Goal: Communication & Community: Answer question/provide support

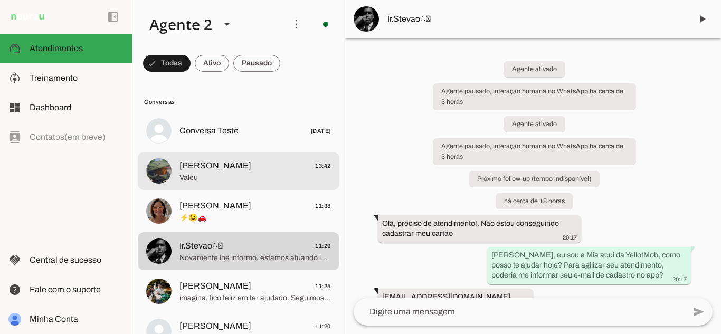
click at [236, 176] on span "Valeu" at bounding box center [254, 178] width 151 height 11
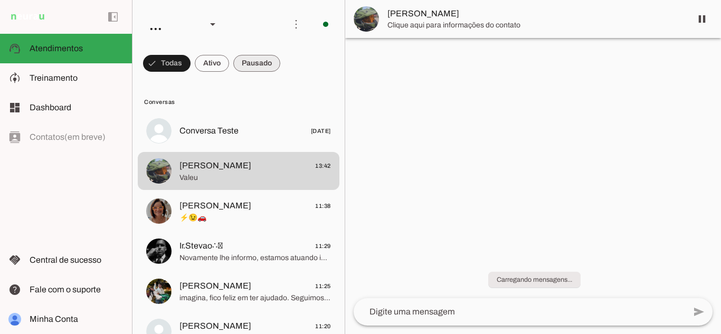
click at [191, 67] on span at bounding box center [167, 63] width 48 height 25
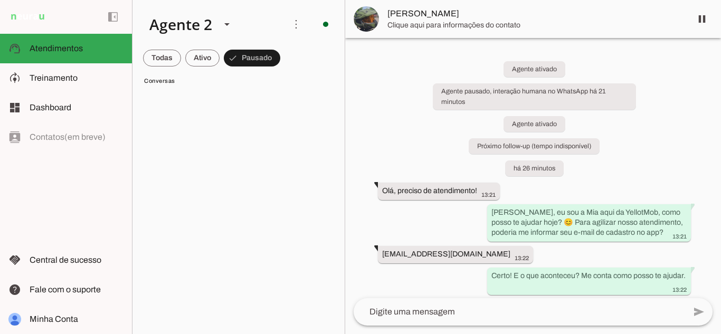
scroll to position [1467, 0]
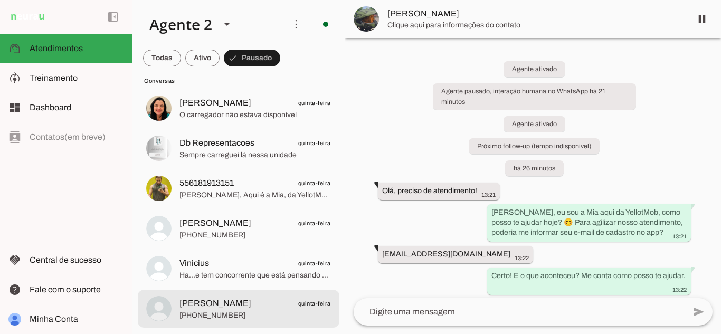
click at [220, 307] on span "[PERSON_NAME] quinta-feira" at bounding box center [254, 303] width 151 height 13
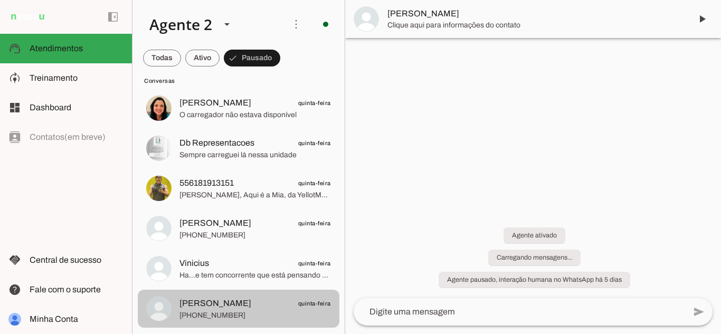
scroll to position [284, 0]
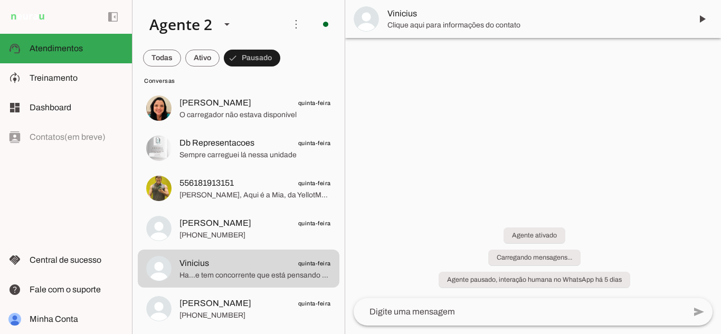
scroll to position [83, 0]
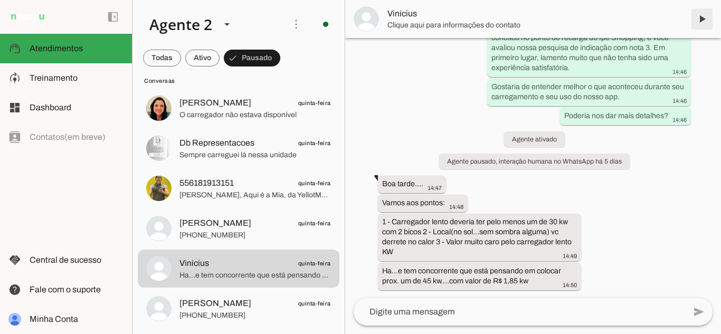
click at [705, 16] on span at bounding box center [701, 18] width 25 height 25
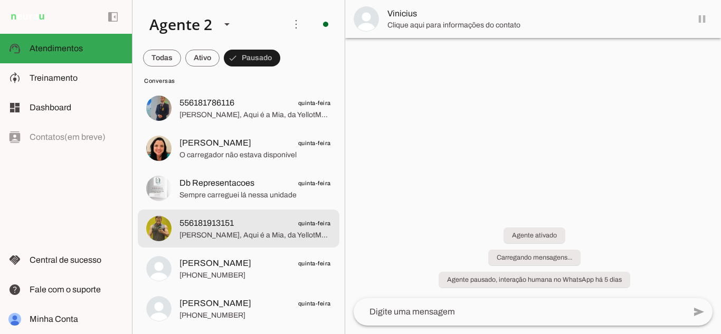
scroll to position [0, 0]
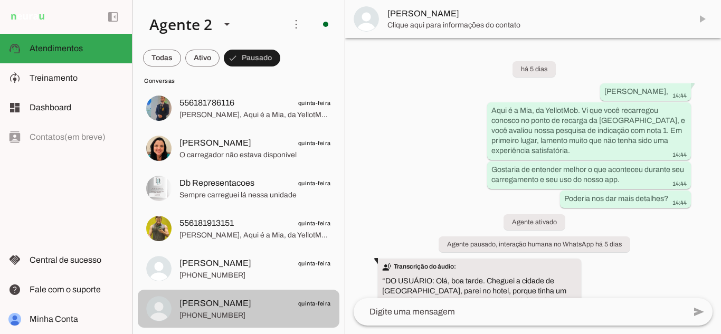
scroll to position [284, 0]
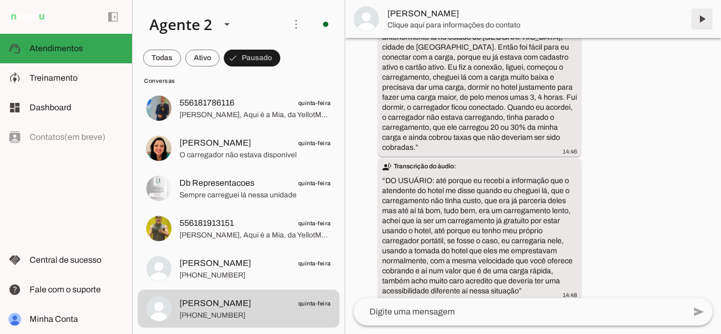
click at [700, 18] on span at bounding box center [701, 18] width 25 height 25
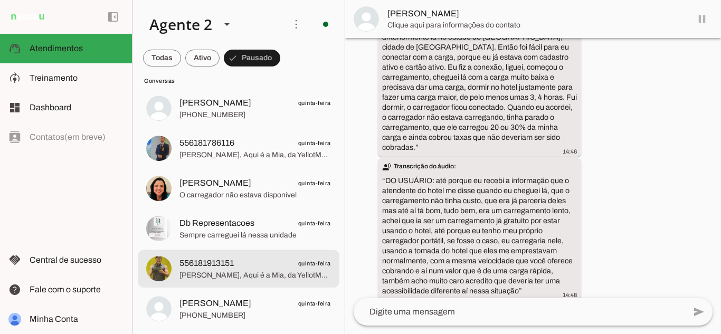
scroll to position [0, 0]
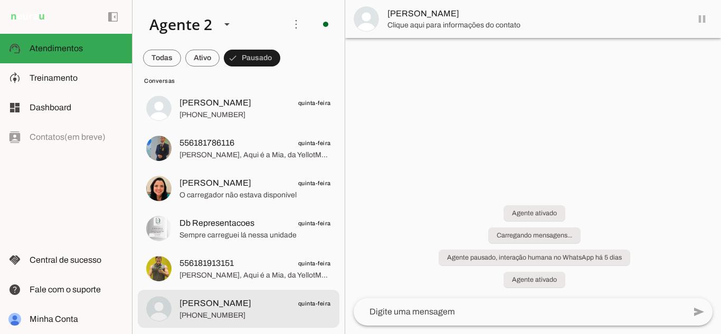
click at [245, 308] on span "[PERSON_NAME] quinta-feira" at bounding box center [254, 303] width 151 height 13
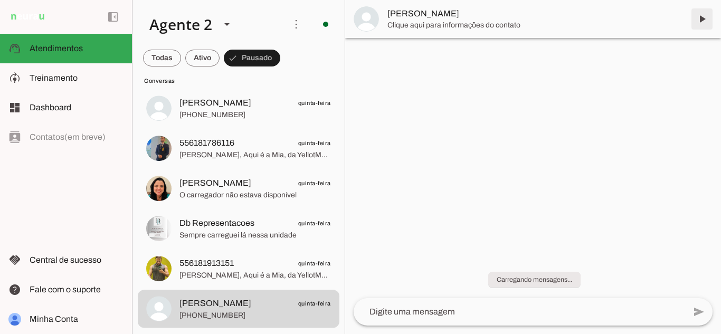
click at [702, 19] on span at bounding box center [701, 18] width 25 height 25
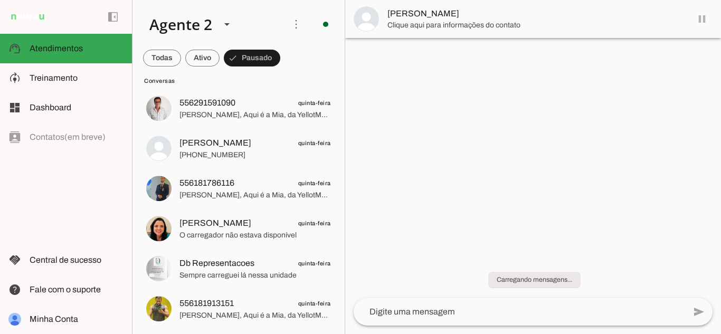
scroll to position [1347, 0]
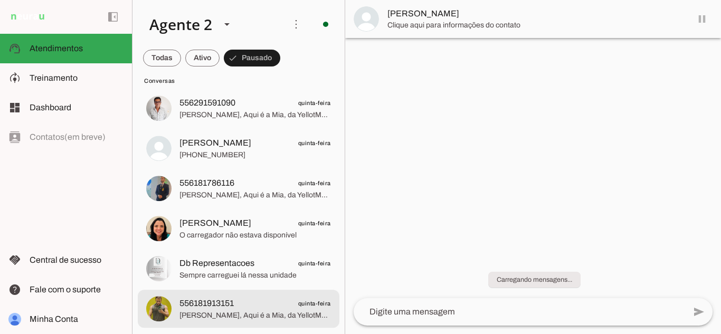
click at [271, 310] on span "[PERSON_NAME], Aqui é a Mia, da YellotMob. Vi que você recarregou conosco no po…" at bounding box center [254, 315] width 151 height 11
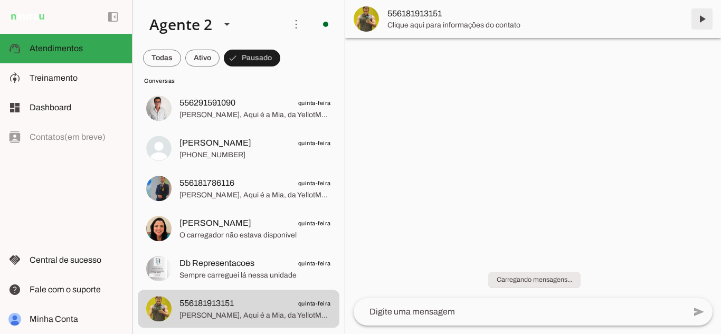
click at [703, 18] on span at bounding box center [701, 18] width 25 height 25
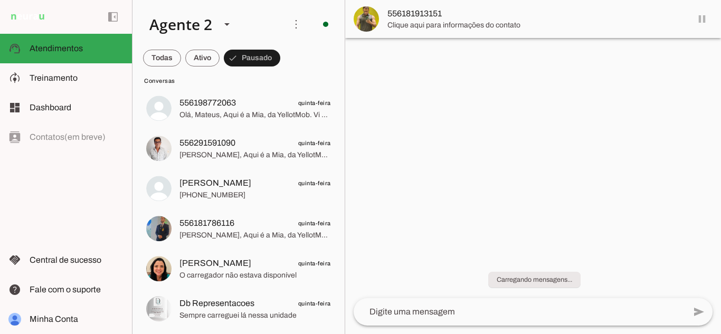
scroll to position [1306, 0]
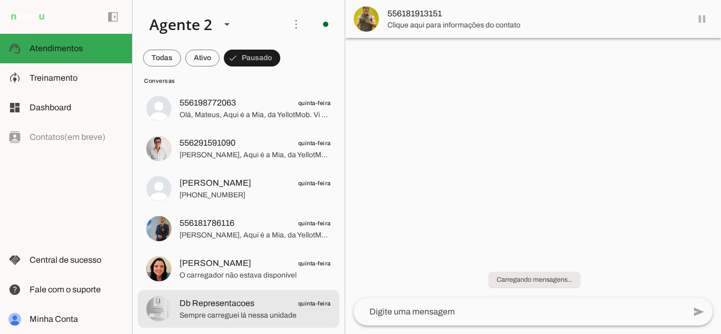
click at [232, 304] on span "Db Representacoes" at bounding box center [216, 303] width 75 height 13
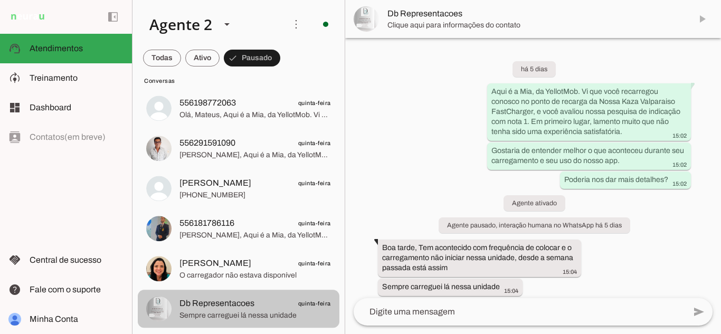
scroll to position [6, 0]
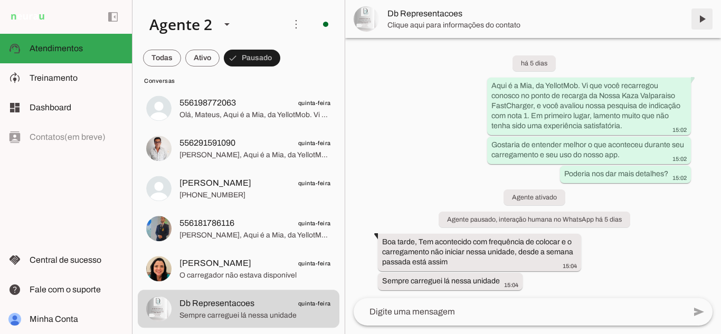
click at [701, 18] on span at bounding box center [701, 18] width 25 height 25
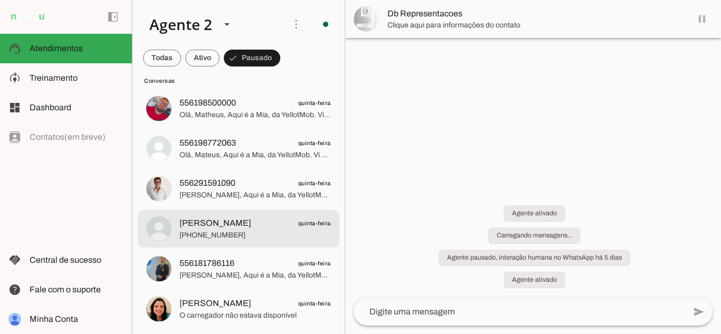
scroll to position [0, 0]
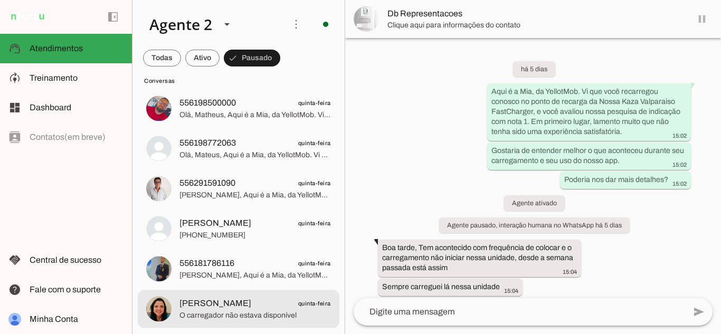
click at [286, 320] on span "O carregador não estava disponível" at bounding box center [254, 315] width 151 height 11
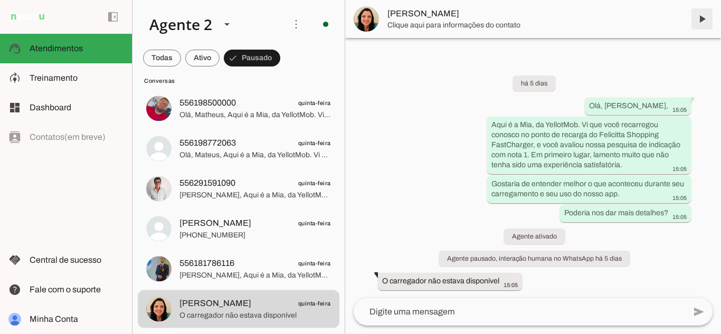
click at [700, 22] on span at bounding box center [701, 18] width 25 height 25
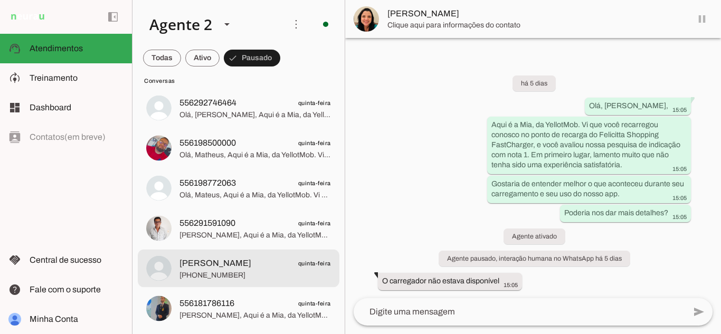
scroll to position [1227, 0]
click at [184, 304] on span "556181786116" at bounding box center [206, 303] width 55 height 13
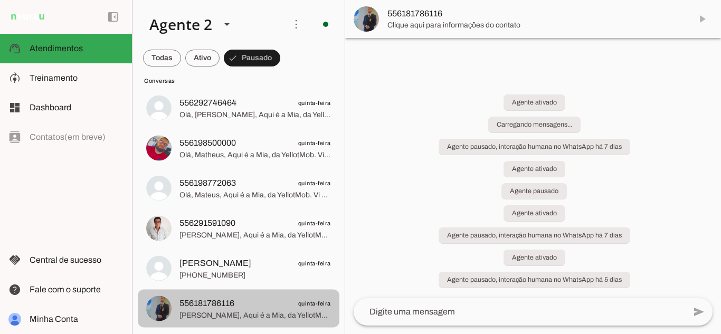
scroll to position [443, 0]
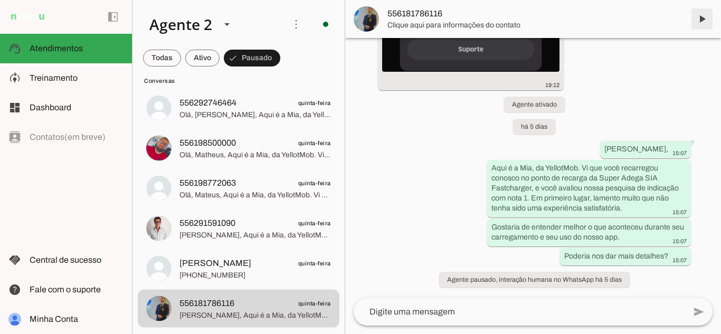
click at [701, 21] on span at bounding box center [701, 18] width 25 height 25
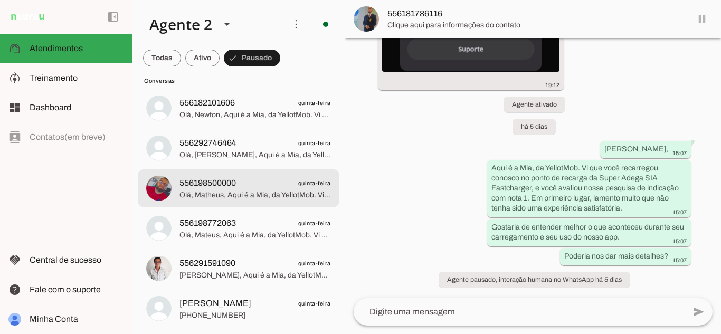
scroll to position [0, 0]
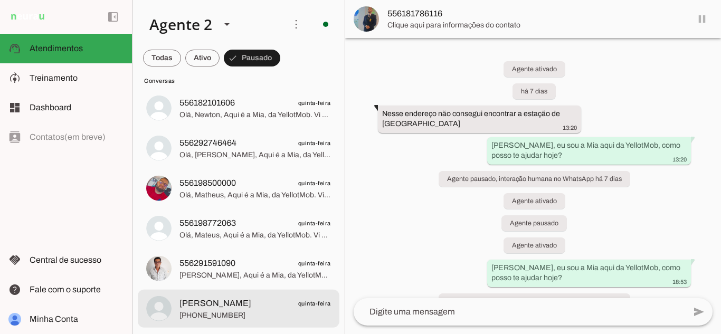
click at [230, 297] on span "[PERSON_NAME] quinta-feira" at bounding box center [254, 303] width 151 height 13
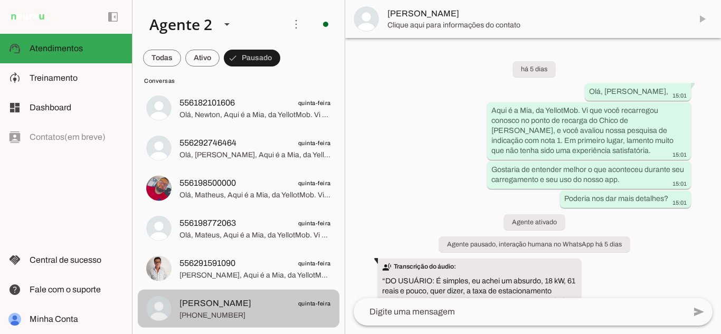
scroll to position [377, 0]
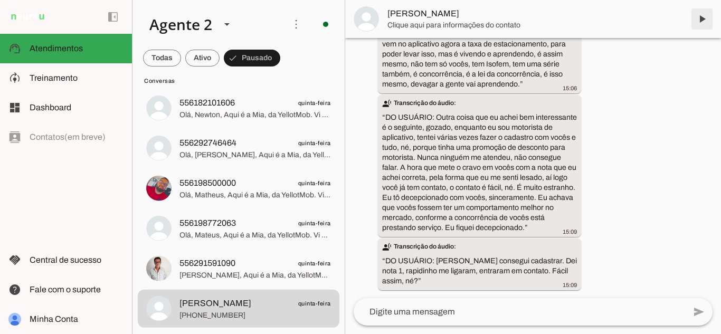
click at [700, 19] on span at bounding box center [701, 18] width 25 height 25
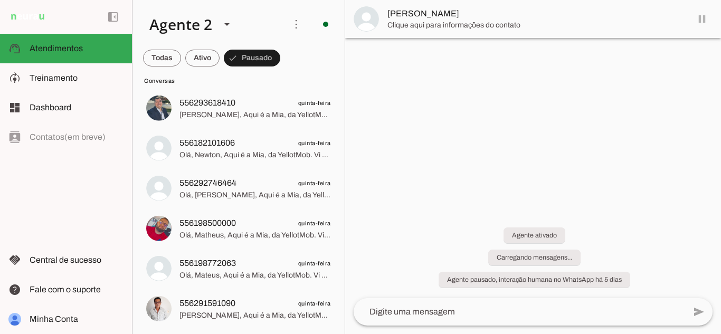
scroll to position [0, 0]
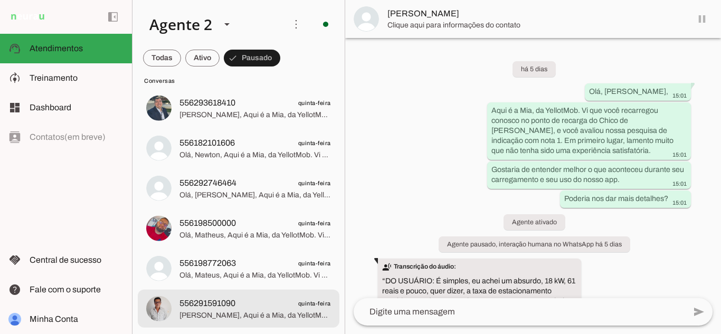
click at [270, 319] on span "[PERSON_NAME], Aqui é a Mia, da YellotMob. Vi que você recarregou conosco no po…" at bounding box center [254, 315] width 151 height 11
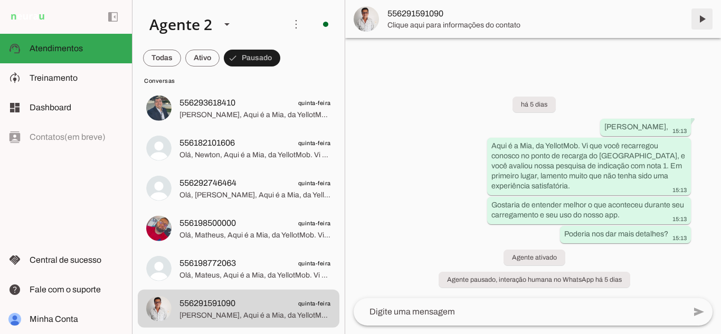
click at [703, 18] on span at bounding box center [701, 18] width 25 height 25
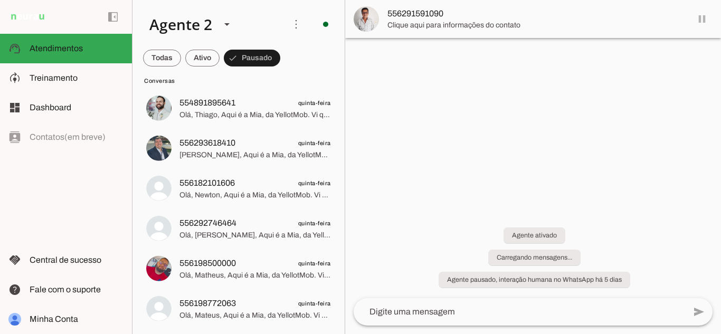
scroll to position [1106, 0]
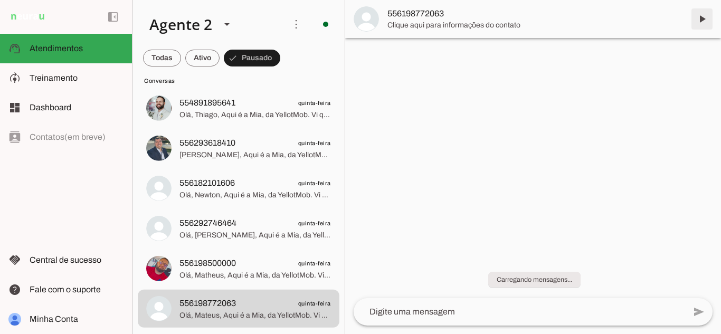
click at [702, 19] on span at bounding box center [701, 18] width 25 height 25
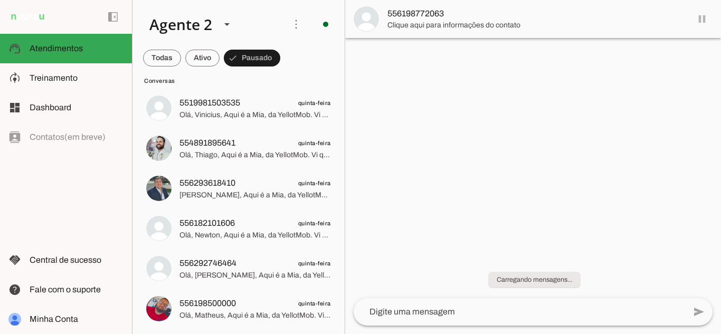
scroll to position [1066, 0]
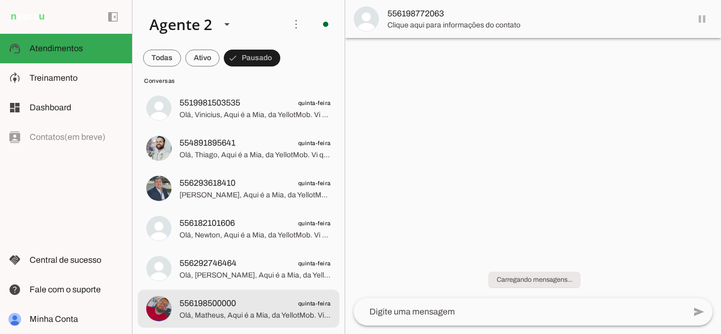
click at [241, 298] on span "556198500000 quinta-feira" at bounding box center [254, 303] width 151 height 13
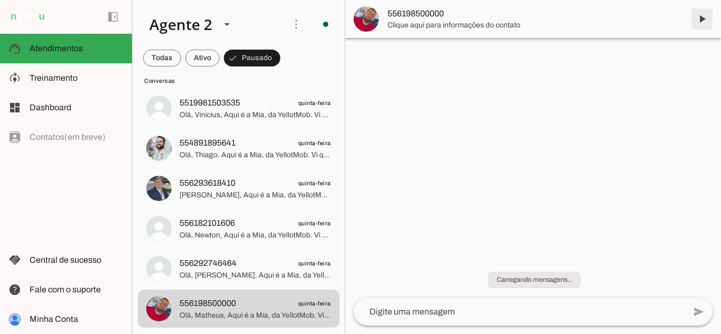
click at [702, 20] on span at bounding box center [701, 18] width 25 height 25
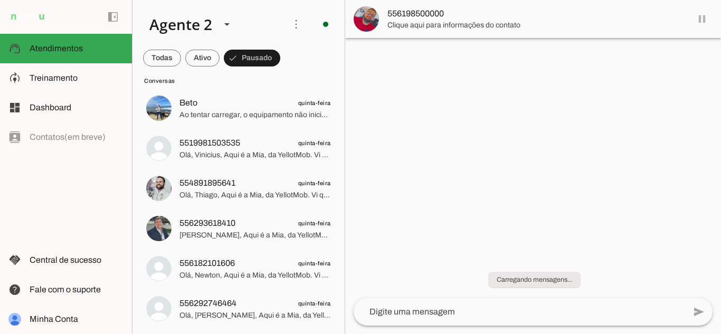
scroll to position [1026, 0]
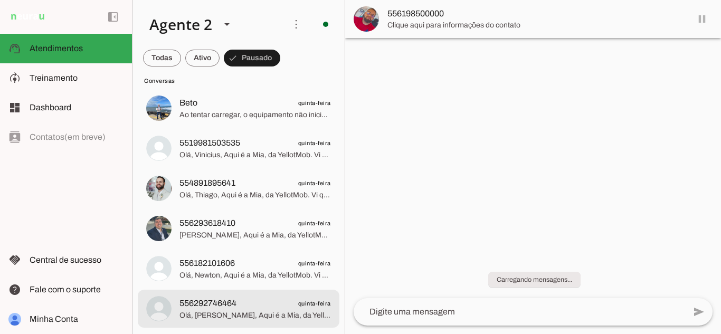
click at [262, 319] on span "Olá, [PERSON_NAME], Aqui é a Mia, da YellotMob. Vi que você recarregou conosco …" at bounding box center [254, 315] width 151 height 11
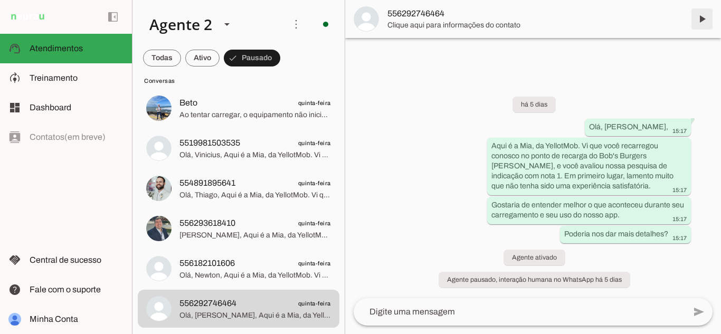
click at [702, 20] on span at bounding box center [701, 18] width 25 height 25
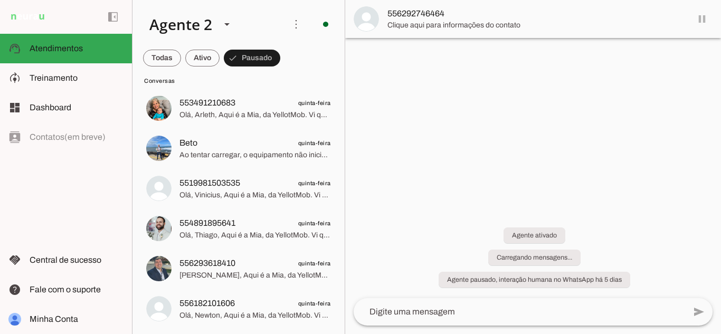
scroll to position [986, 0]
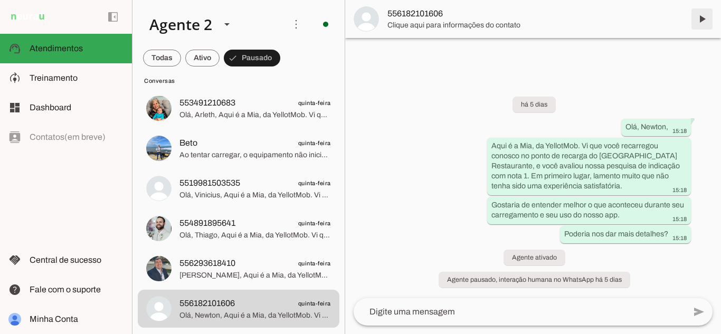
click at [697, 17] on span at bounding box center [701, 18] width 25 height 25
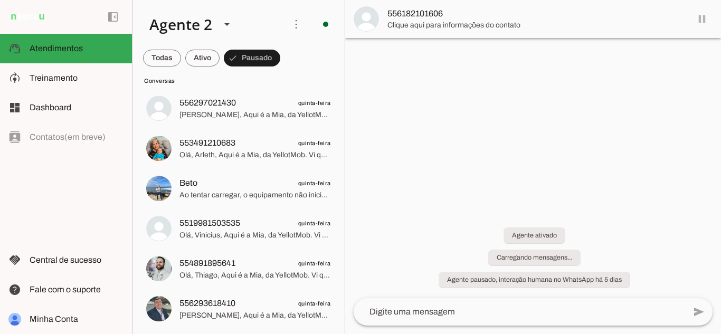
scroll to position [946, 0]
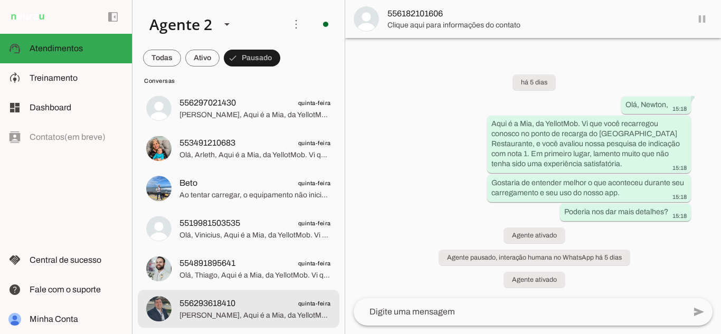
click at [288, 306] on span "556293618410 quinta-feira" at bounding box center [254, 303] width 151 height 13
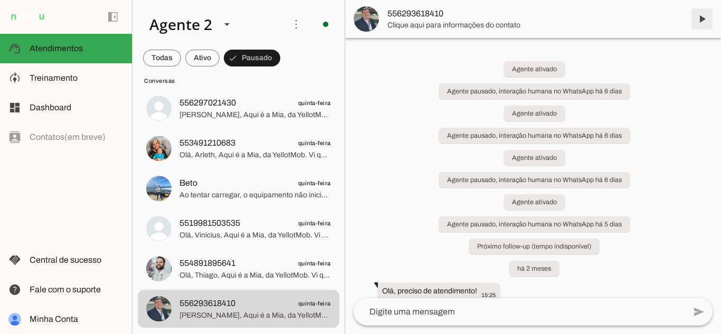
click at [703, 20] on span at bounding box center [701, 18] width 25 height 25
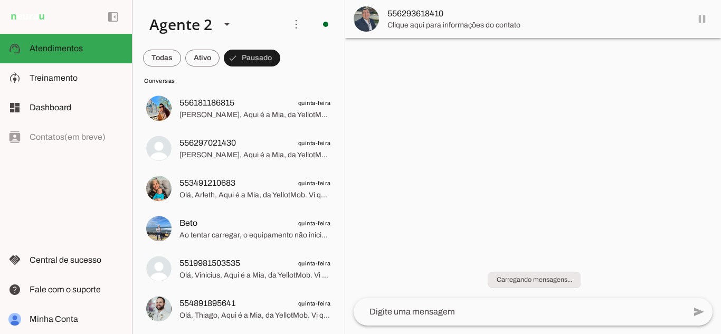
scroll to position [906, 0]
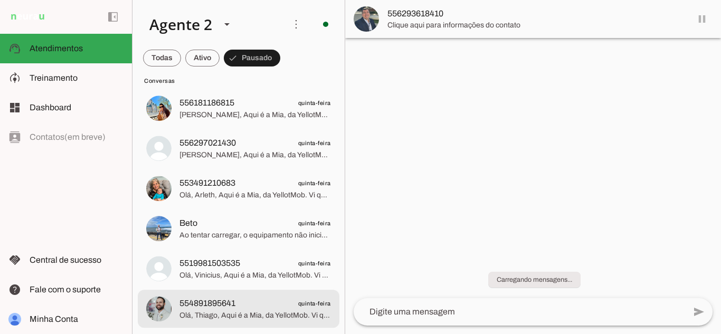
click at [287, 307] on span "554891895641 quinta-feira" at bounding box center [254, 303] width 151 height 13
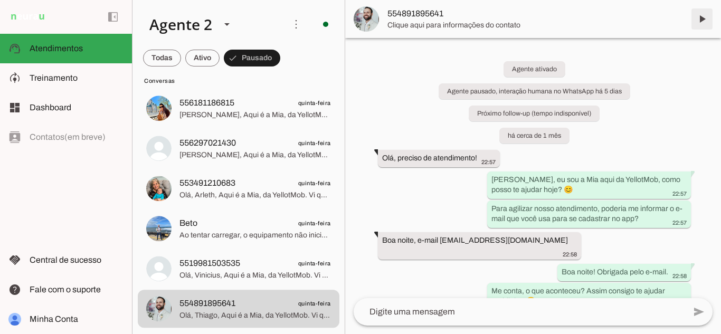
click at [704, 18] on span at bounding box center [701, 18] width 25 height 25
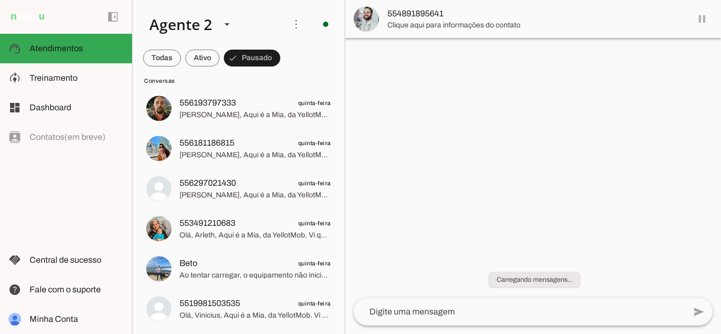
scroll to position [866, 0]
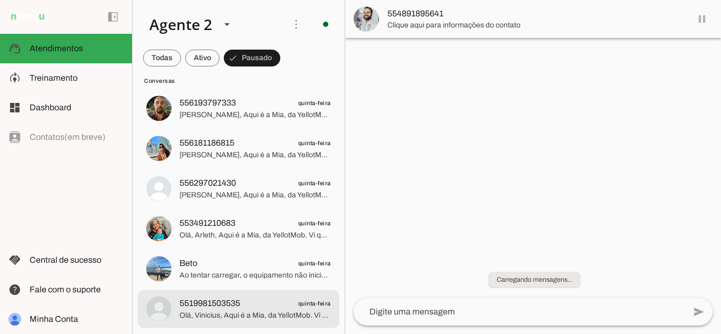
click at [270, 311] on span "Olá, Vinicius, Aqui é a Mia, da YellotMob. Vi que você recarregou conosco no po…" at bounding box center [254, 315] width 151 height 11
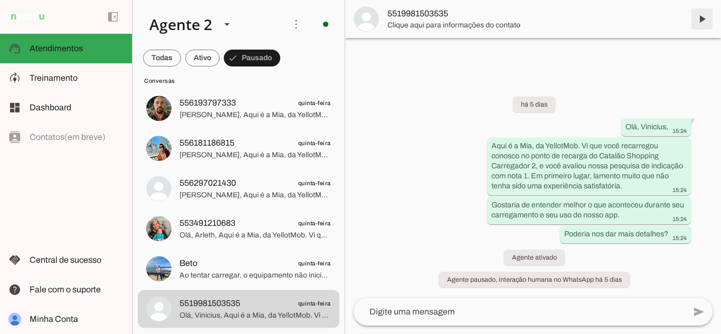
click at [702, 14] on span at bounding box center [701, 18] width 25 height 25
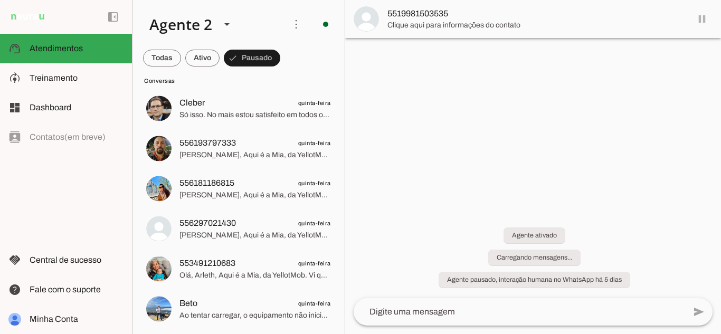
scroll to position [826, 0]
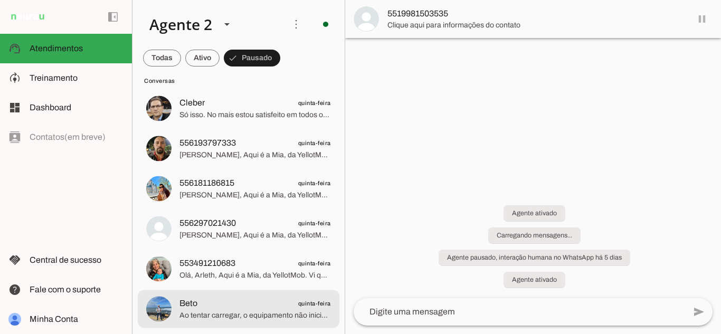
click at [229, 307] on span "Beto quinta-feira" at bounding box center [254, 303] width 151 height 13
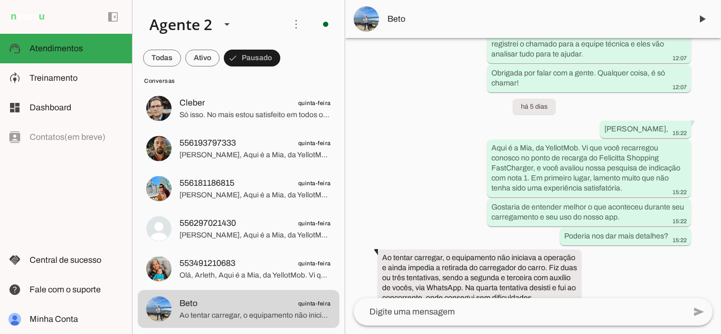
scroll to position [2580, 0]
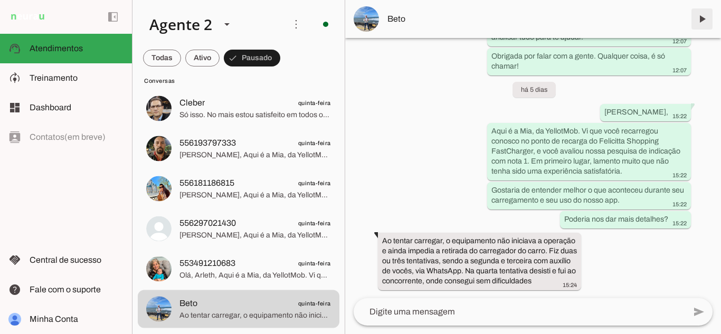
click at [698, 19] on span at bounding box center [701, 18] width 25 height 25
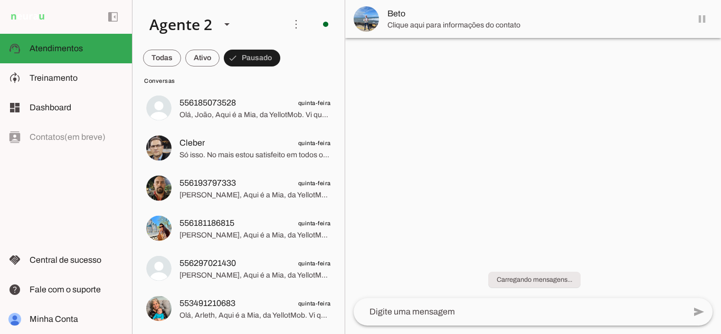
scroll to position [0, 0]
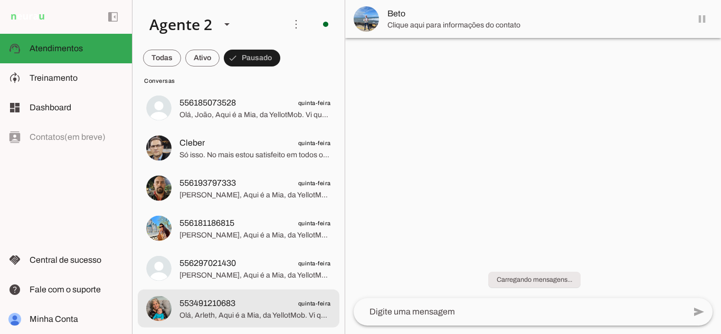
click at [273, 302] on span "553491210683 quinta-feira" at bounding box center [254, 303] width 151 height 13
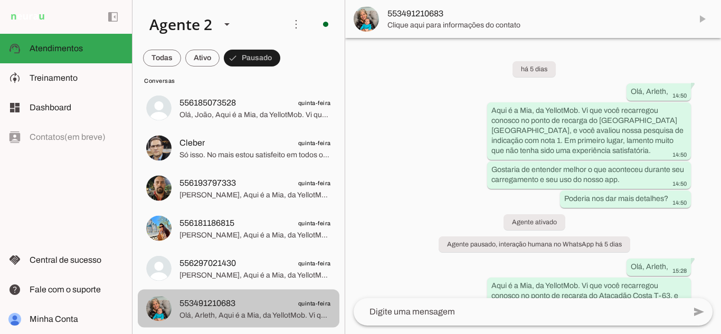
scroll to position [93, 0]
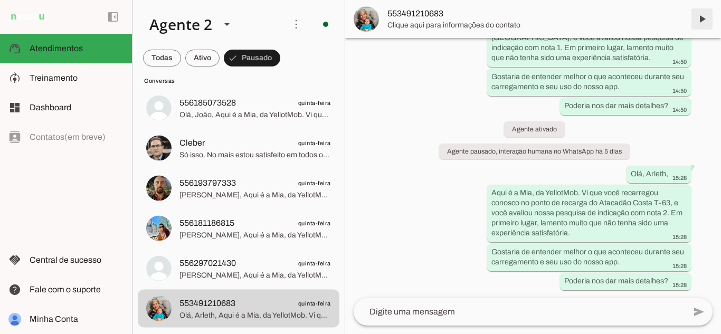
click at [702, 20] on span at bounding box center [701, 18] width 25 height 25
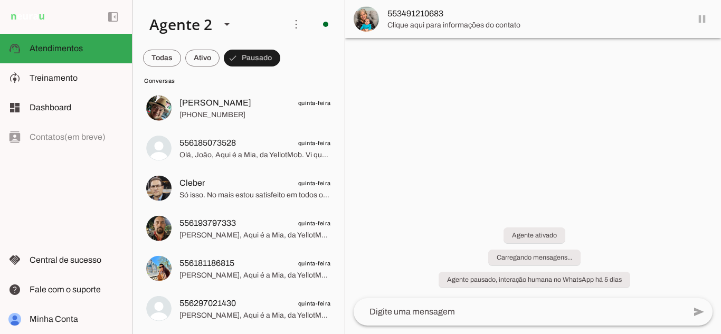
scroll to position [0, 0]
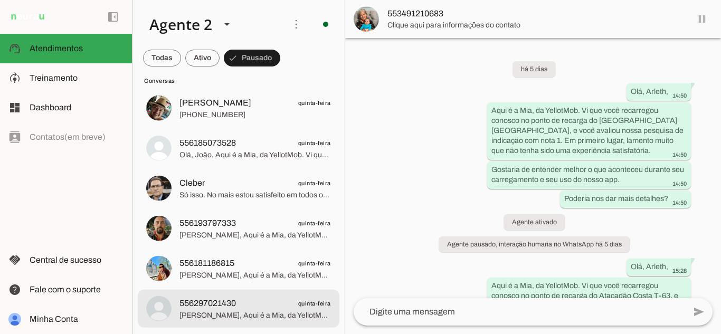
click at [269, 307] on span "556297021430 quinta-feira" at bounding box center [254, 303] width 151 height 13
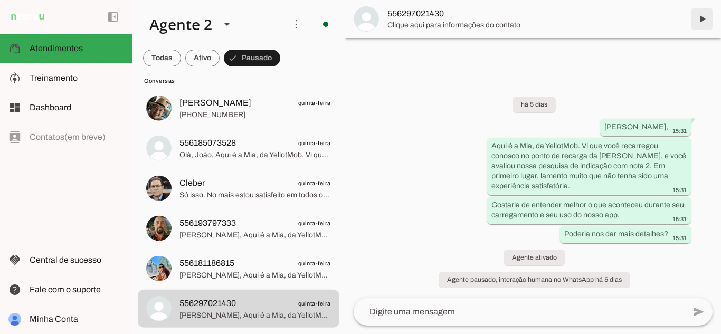
click at [703, 18] on span at bounding box center [701, 18] width 25 height 25
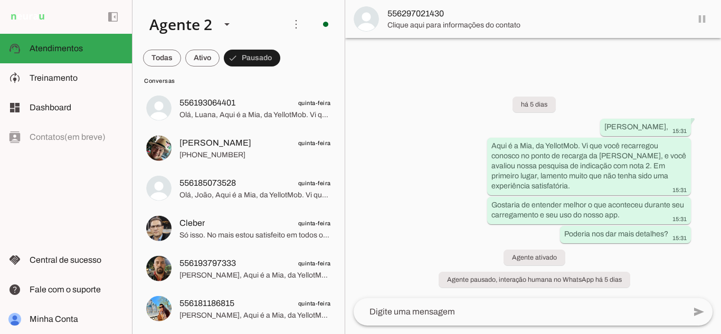
scroll to position [706, 0]
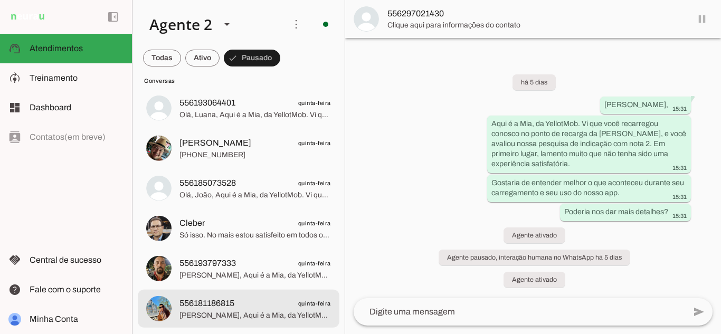
click at [209, 309] on span "556181186815" at bounding box center [206, 303] width 55 height 13
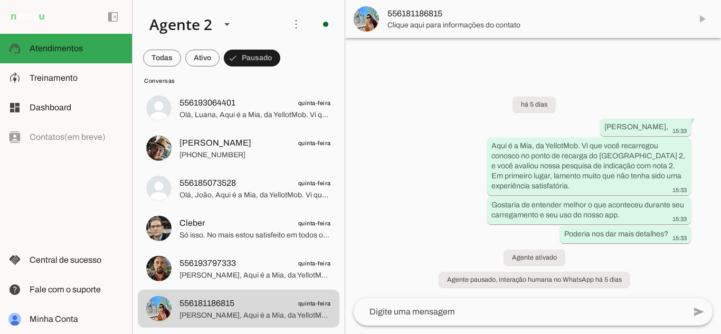
click at [706, 24] on span at bounding box center [701, 18] width 25 height 25
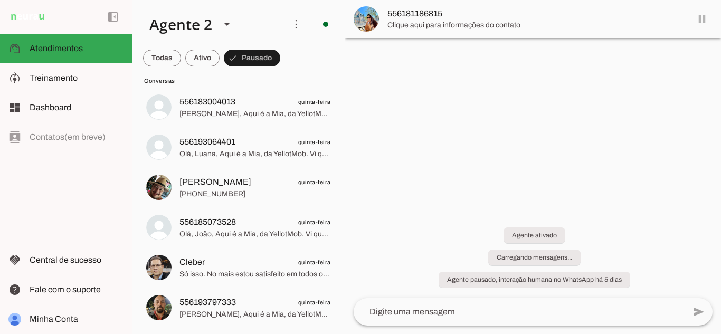
scroll to position [665, 0]
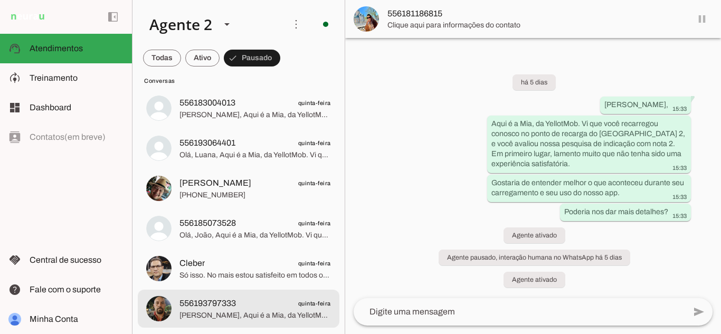
click at [264, 312] on span "[PERSON_NAME], Aqui é a Mia, da YellotMob. Vi que você recarregou conosco no po…" at bounding box center [254, 315] width 151 height 11
